Goal: Task Accomplishment & Management: Use online tool/utility

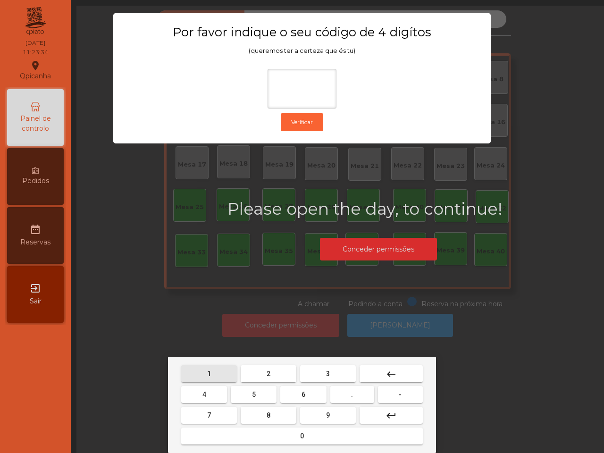
drag, startPoint x: 210, startPoint y: 369, endPoint x: 218, endPoint y: 371, distance: 8.4
click at [213, 370] on button "1" at bounding box center [209, 373] width 56 height 17
click at [324, 414] on button "9" at bounding box center [328, 415] width 56 height 17
click at [211, 392] on button "4" at bounding box center [204, 394] width 46 height 17
click at [265, 444] on mat-keyboard-key "0" at bounding box center [301, 436] width 245 height 21
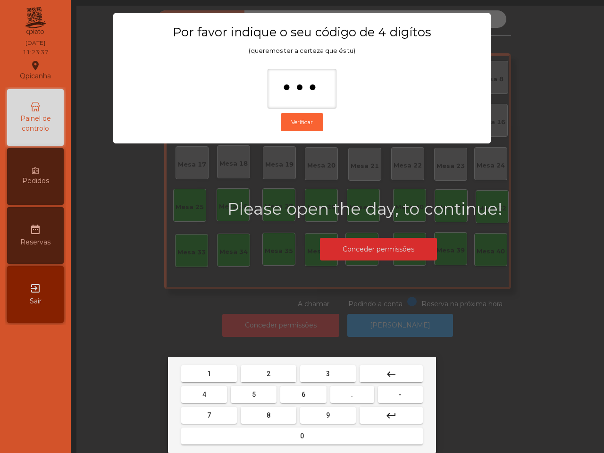
click at [263, 437] on button "0" at bounding box center [302, 435] width 242 height 17
type input "****"
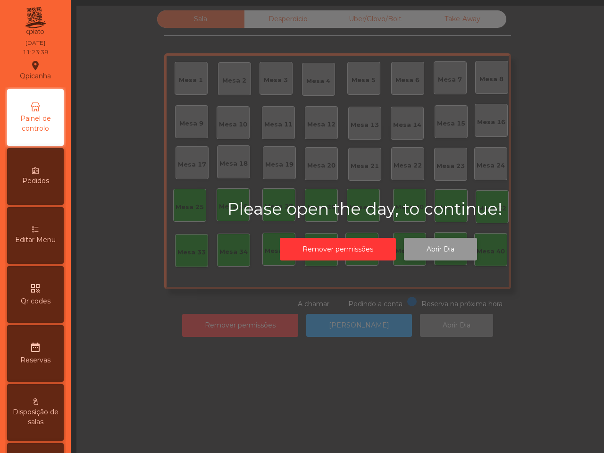
click at [458, 243] on button "Abrir Dia" at bounding box center [440, 249] width 73 height 23
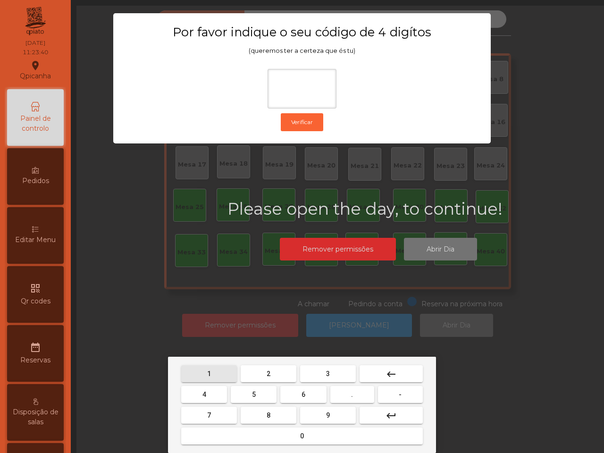
click at [213, 369] on button "1" at bounding box center [209, 373] width 56 height 17
drag, startPoint x: 318, startPoint y: 411, endPoint x: 301, endPoint y: 409, distance: 17.6
click at [318, 411] on button "9" at bounding box center [328, 415] width 56 height 17
click at [203, 394] on button "4" at bounding box center [204, 394] width 46 height 17
click at [273, 436] on button "0" at bounding box center [302, 435] width 242 height 17
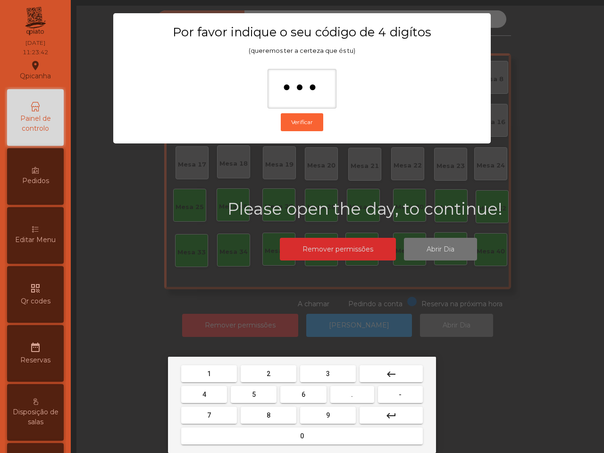
type input "****"
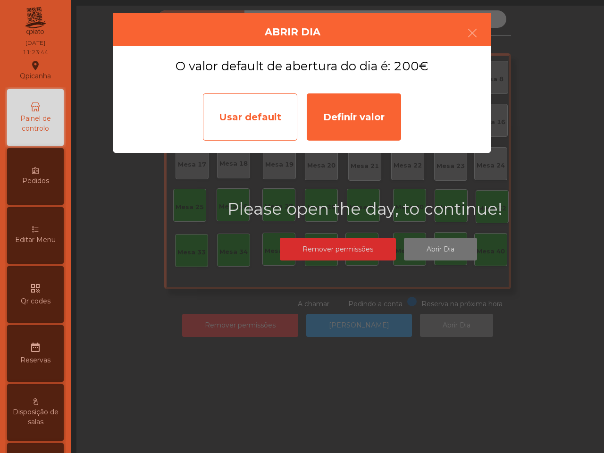
click at [259, 117] on div "Usar default" at bounding box center [250, 116] width 94 height 47
